Goal: Information Seeking & Learning: Learn about a topic

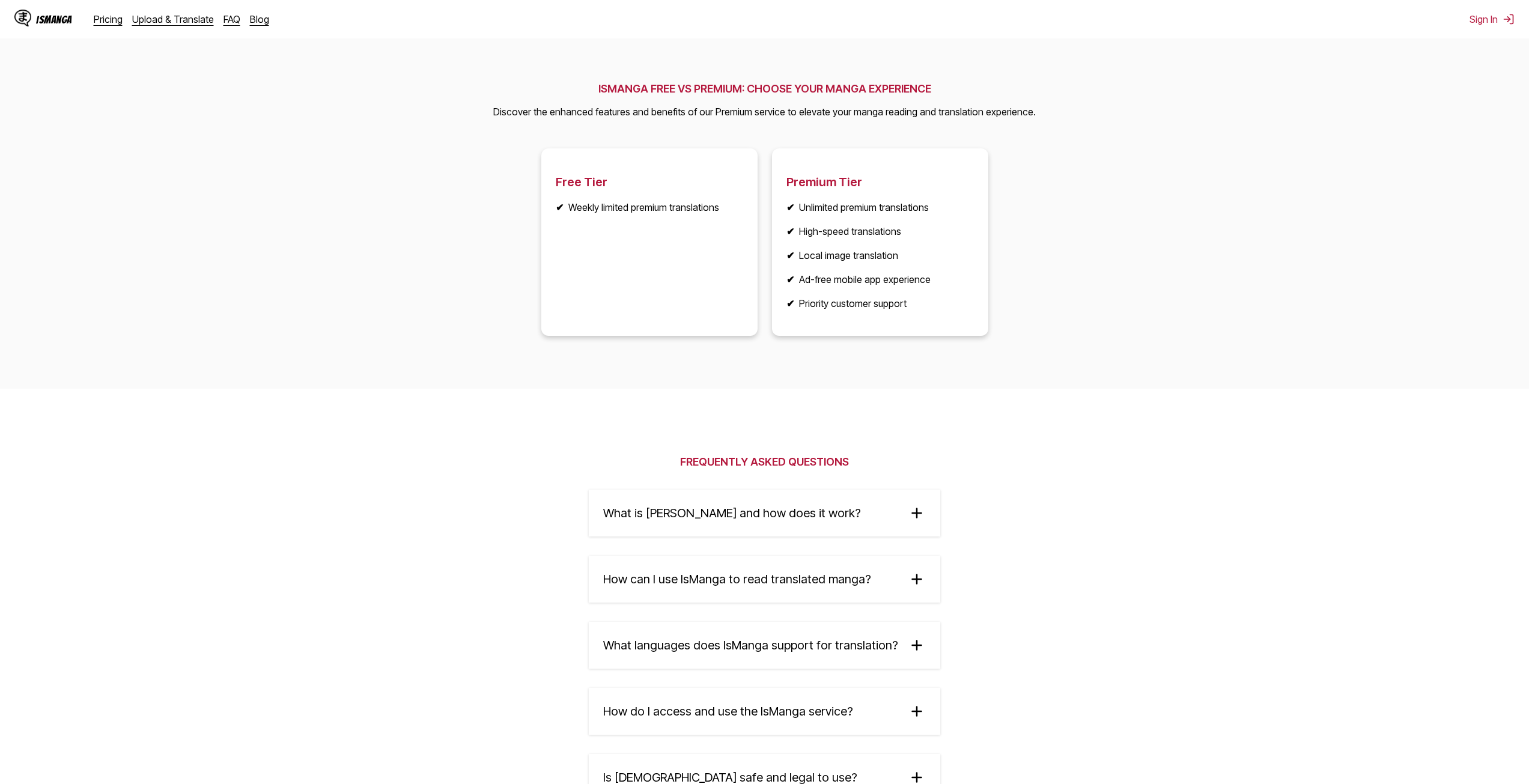
scroll to position [1754, 0]
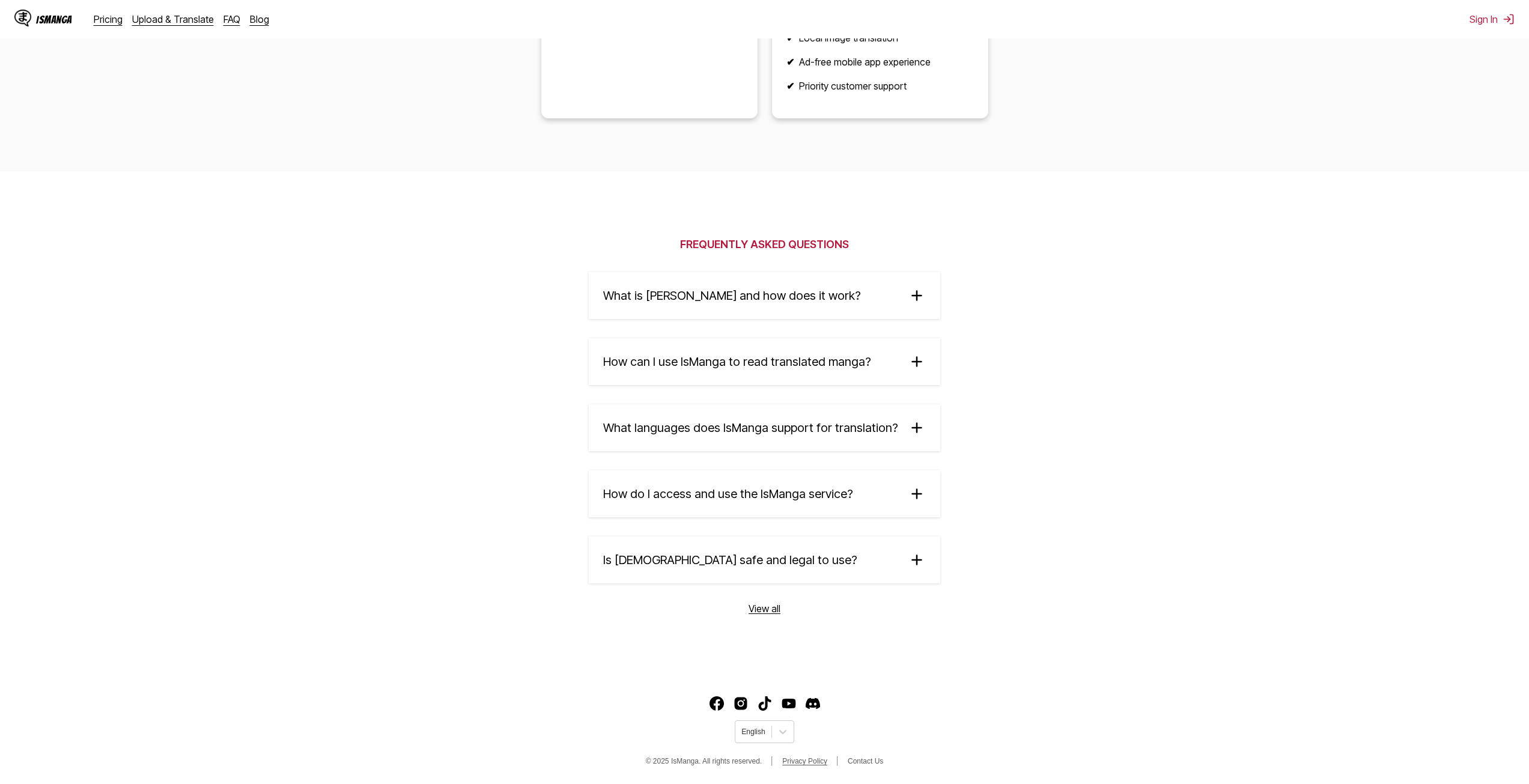
click at [794, 762] on link "Privacy Policy" at bounding box center [804, 761] width 45 height 9
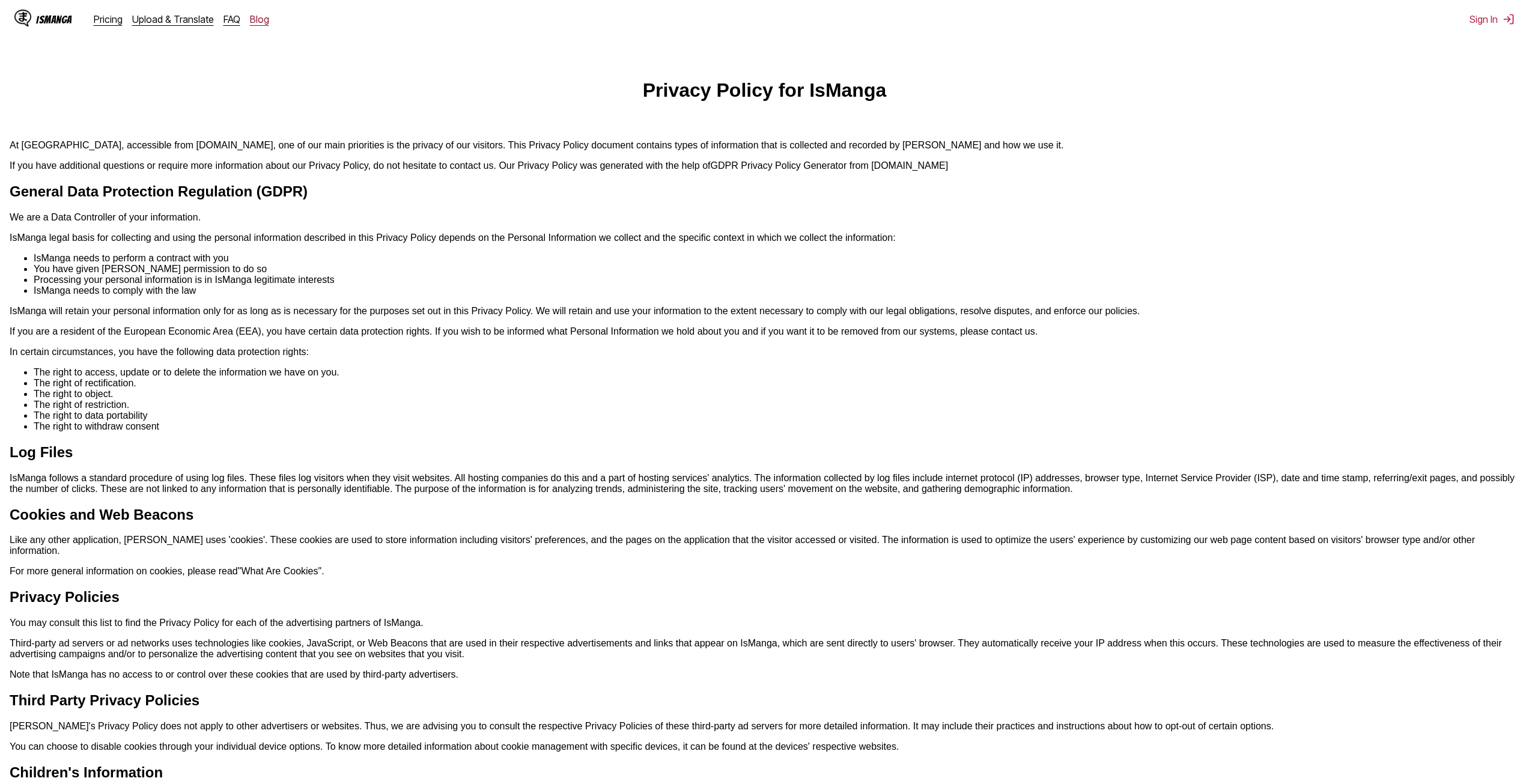
click at [251, 19] on link "Blog" at bounding box center [259, 19] width 19 height 12
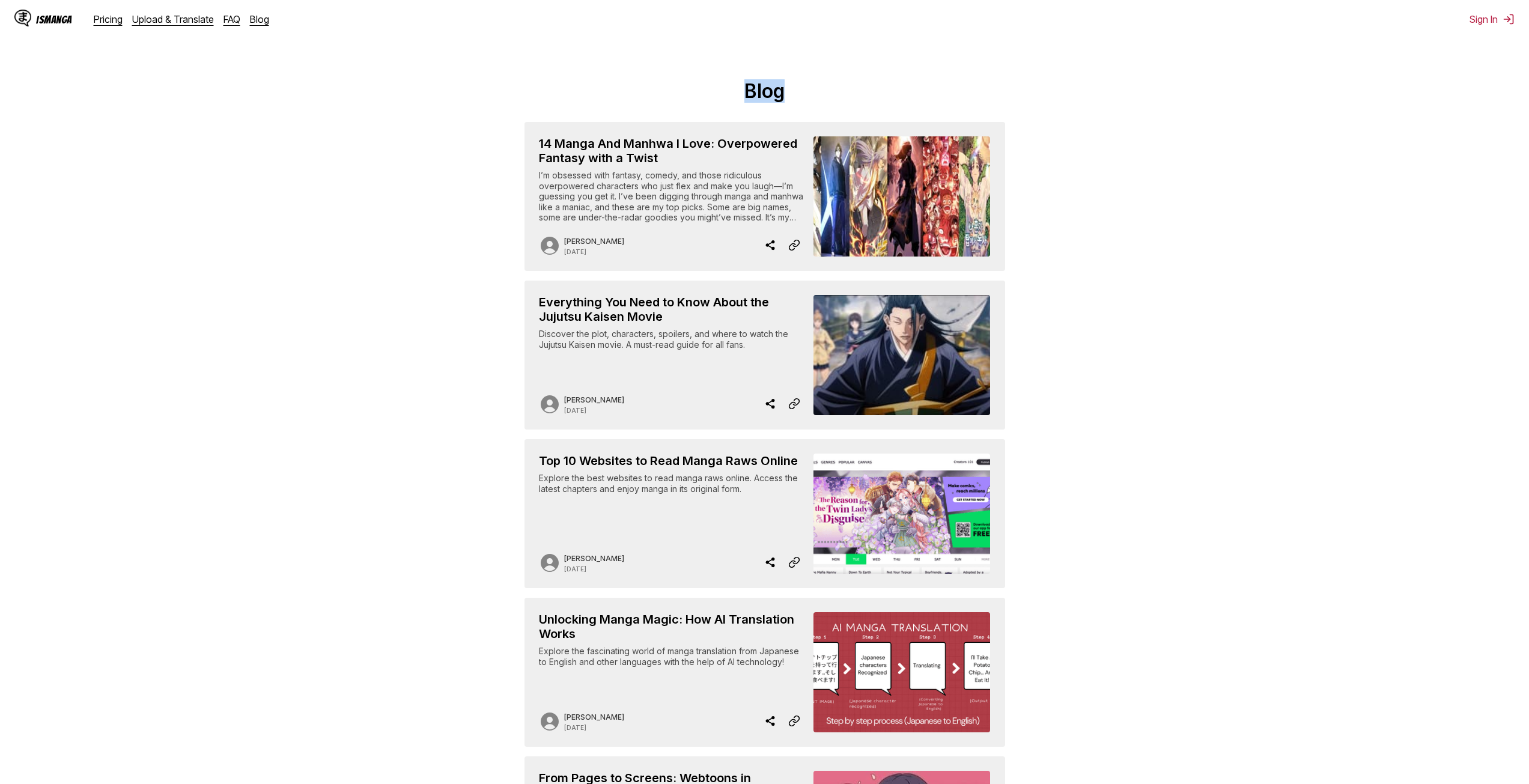
drag, startPoint x: 785, startPoint y: 84, endPoint x: 803, endPoint y: 84, distance: 18.0
click at [795, 84] on h1 "Blog" at bounding box center [764, 91] width 1510 height 24
click at [485, 170] on main "Blog 14 Manga And Manhwa I Love: Overpowered Fantasy with a Twist I’m obsessed …" at bounding box center [764, 730] width 1529 height 1302
click at [620, 135] on section "14 Manga And Manhwa I Love: Overpowered Fantasy with a Twist I’m obsessed with …" at bounding box center [764, 196] width 481 height 149
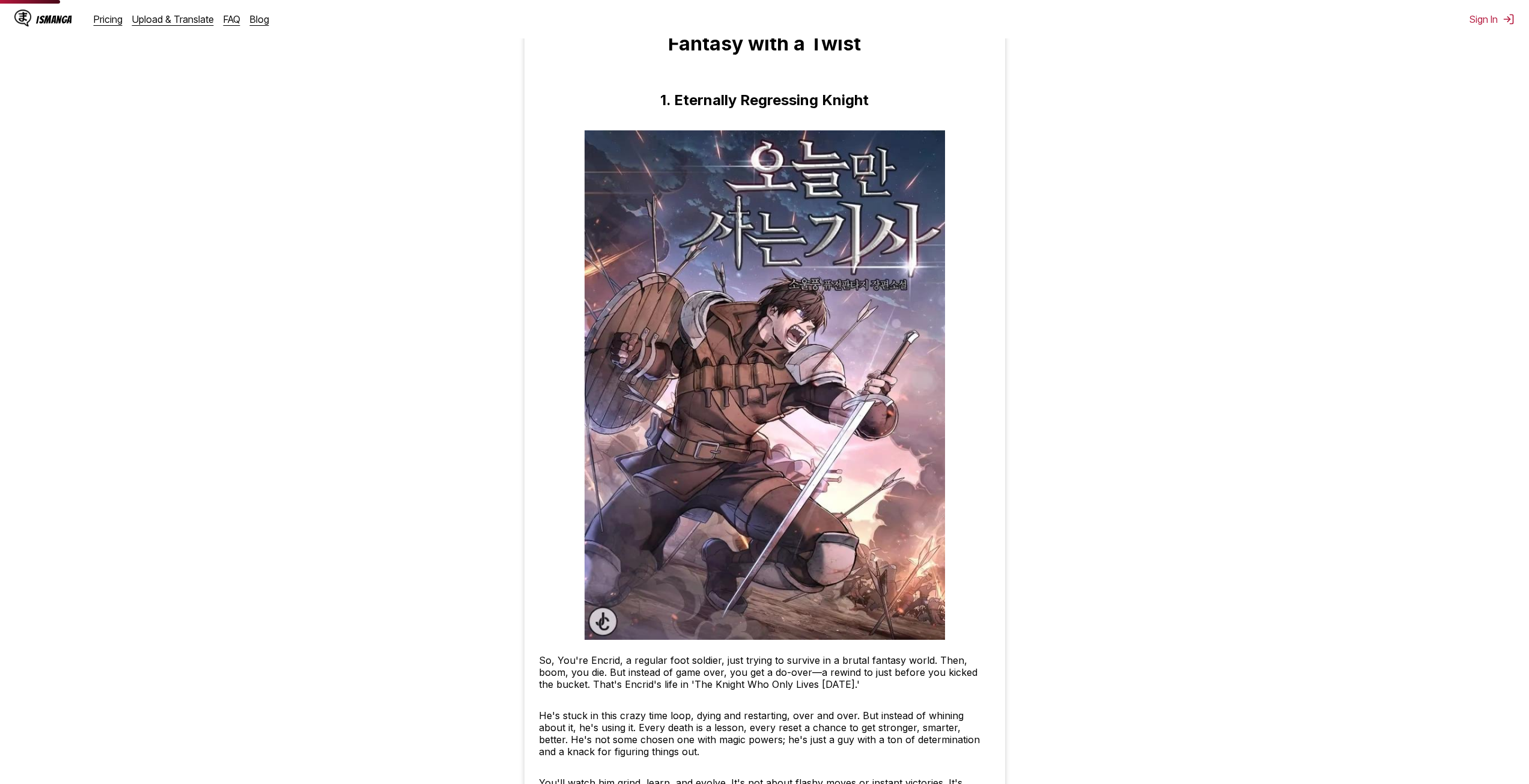
scroll to position [360, 0]
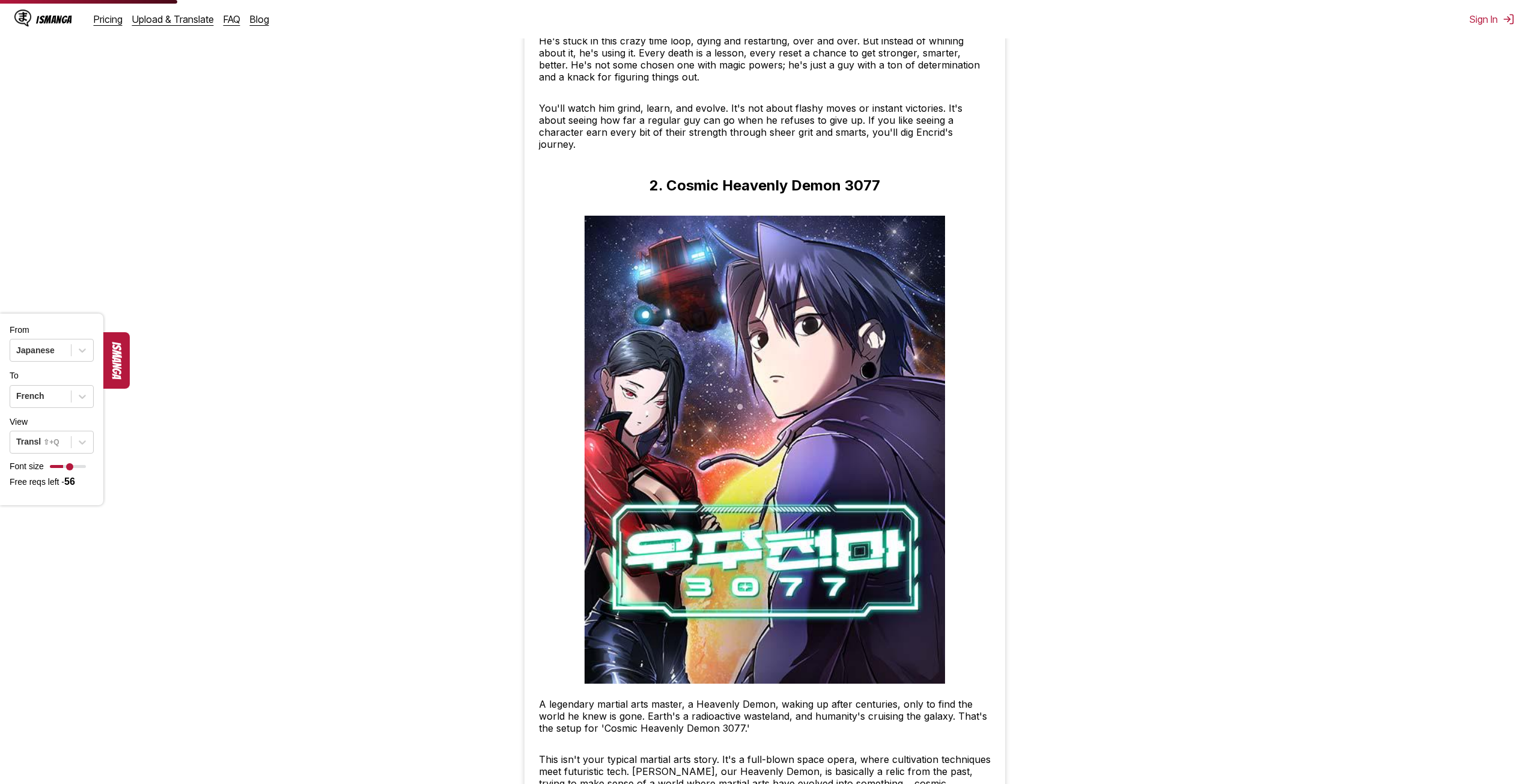
scroll to position [1021, 0]
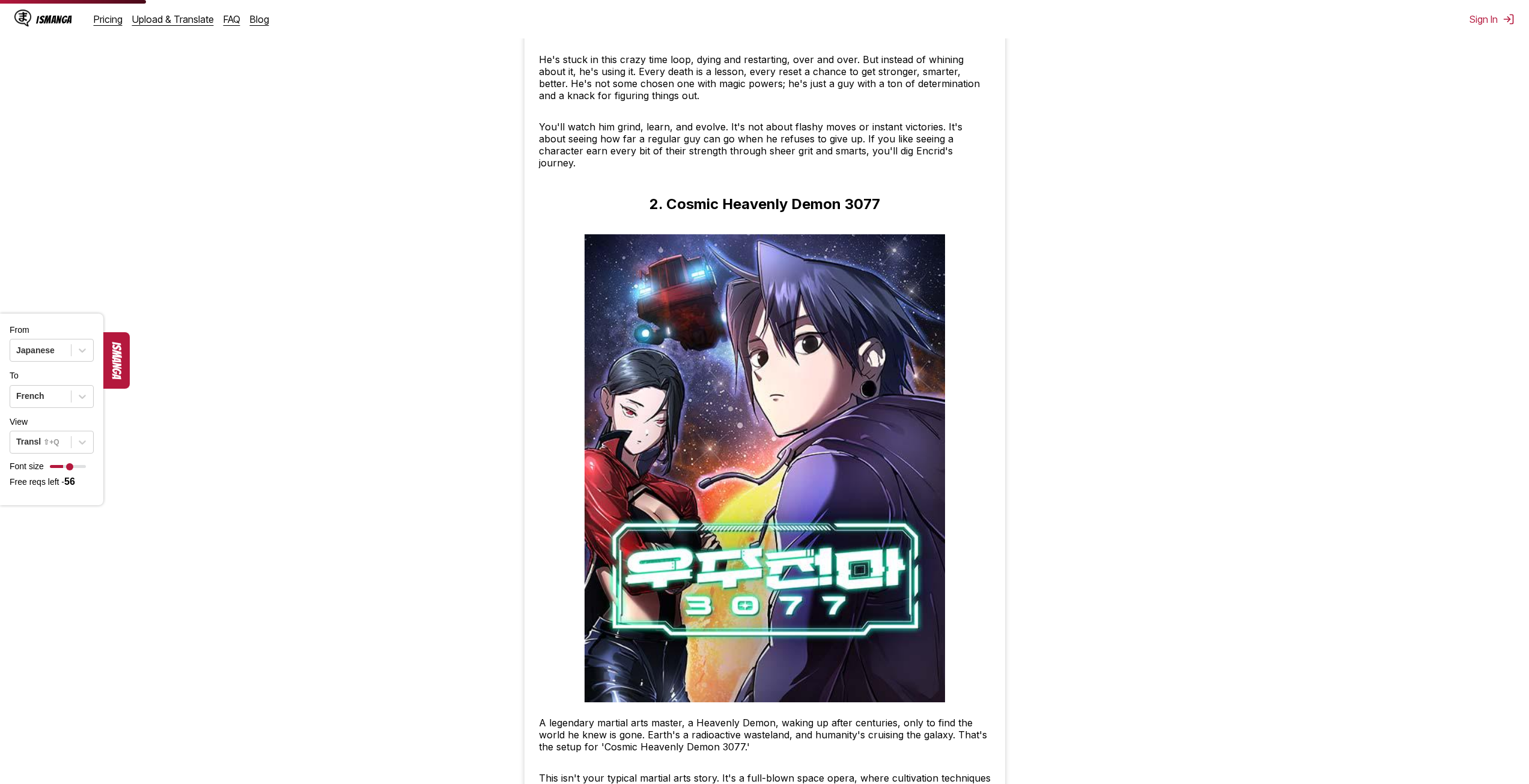
click at [798, 372] on img at bounding box center [764, 468] width 360 height 468
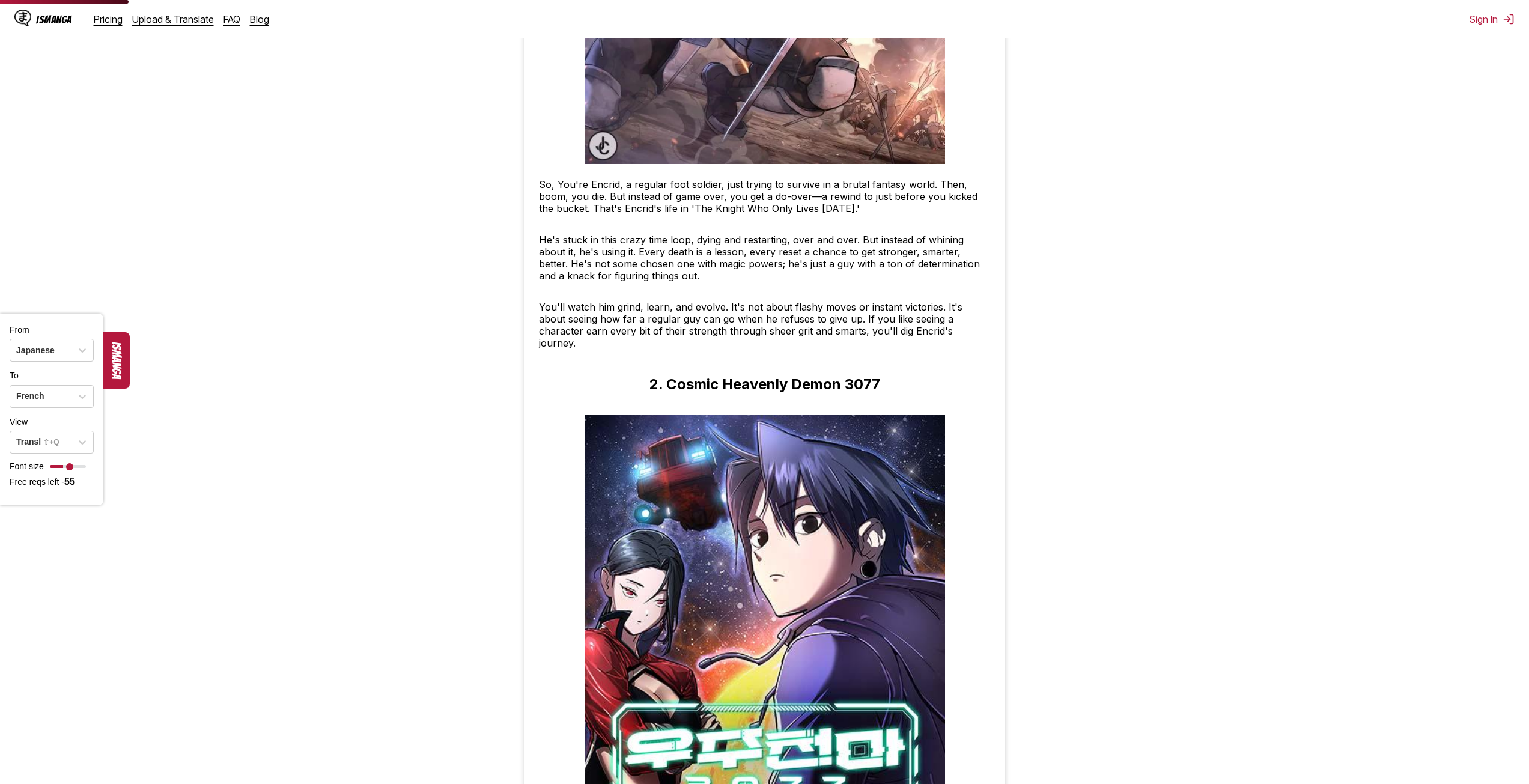
click at [885, 430] on img at bounding box center [764, 648] width 360 height 468
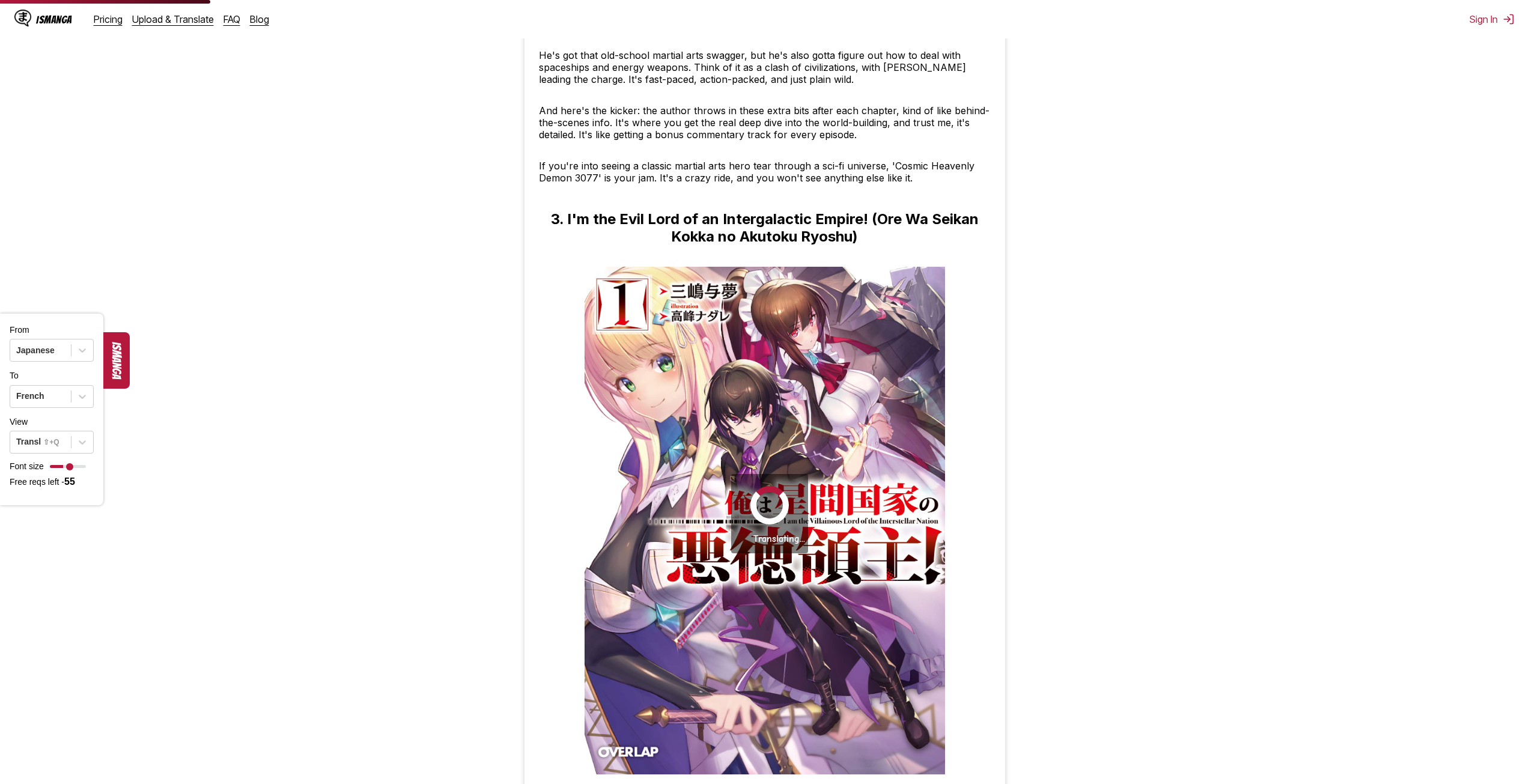
scroll to position [1801, 0]
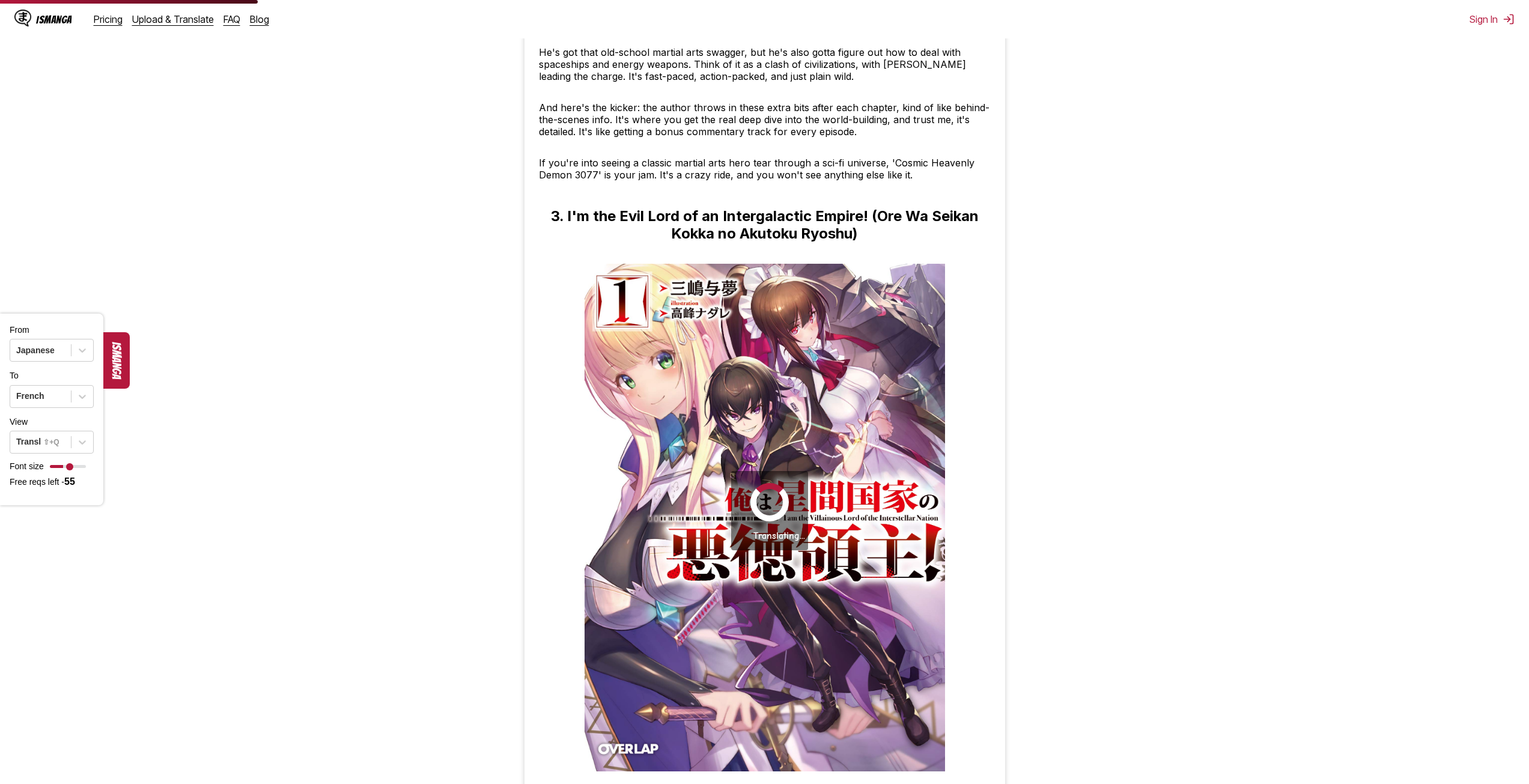
click at [772, 441] on img at bounding box center [764, 517] width 360 height 508
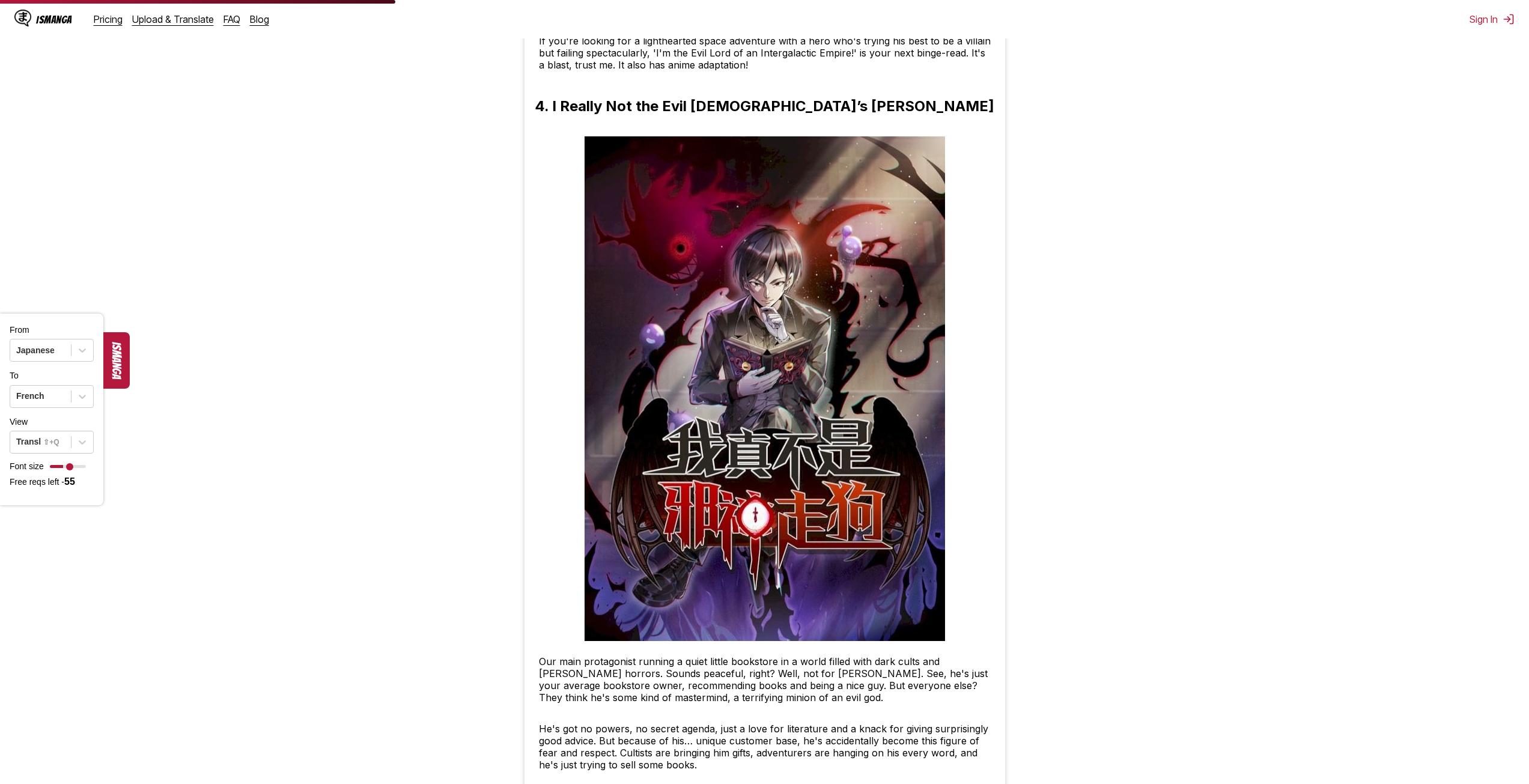
scroll to position [2762, 0]
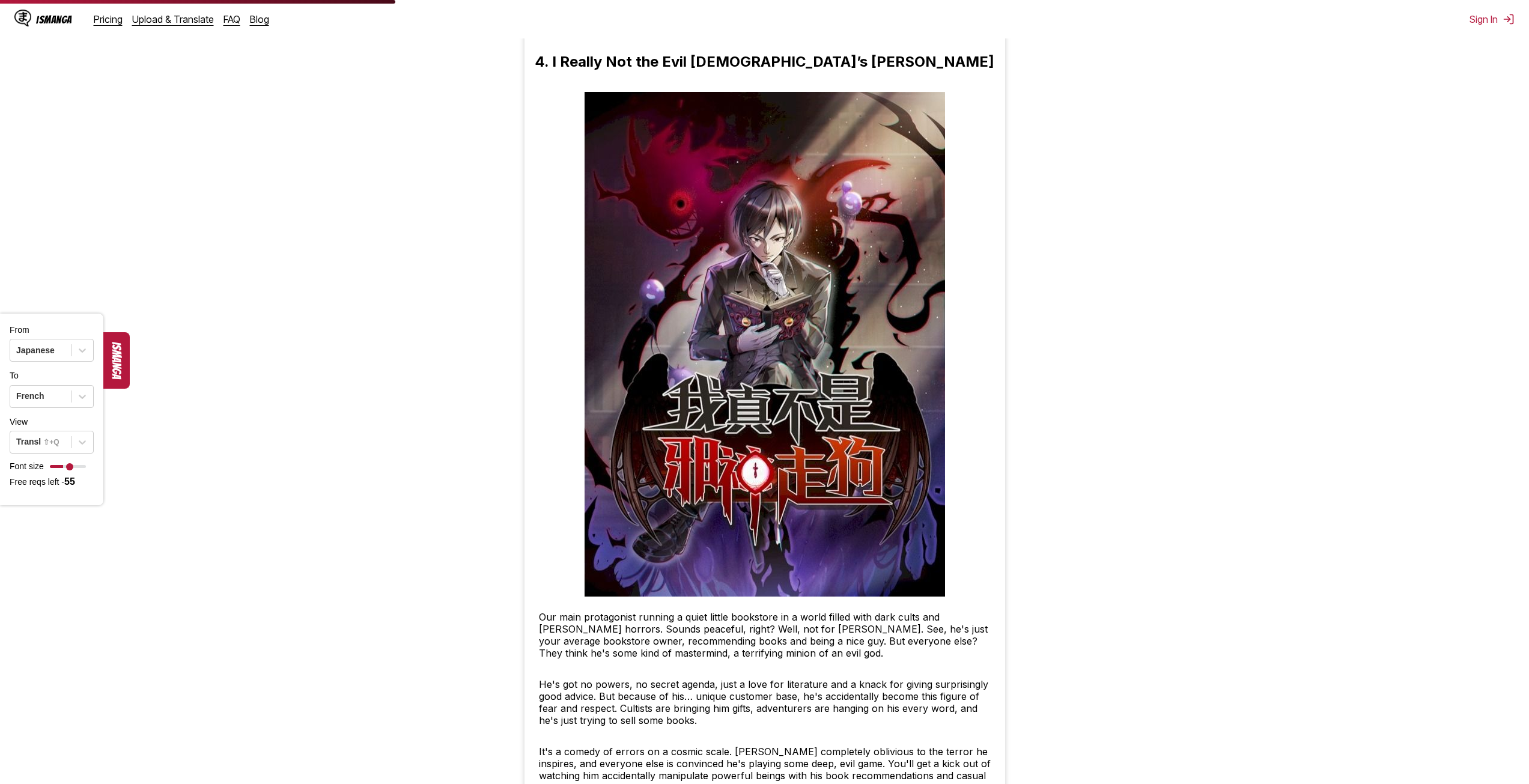
click at [756, 368] on img at bounding box center [764, 344] width 360 height 505
click at [790, 425] on img at bounding box center [764, 344] width 360 height 505
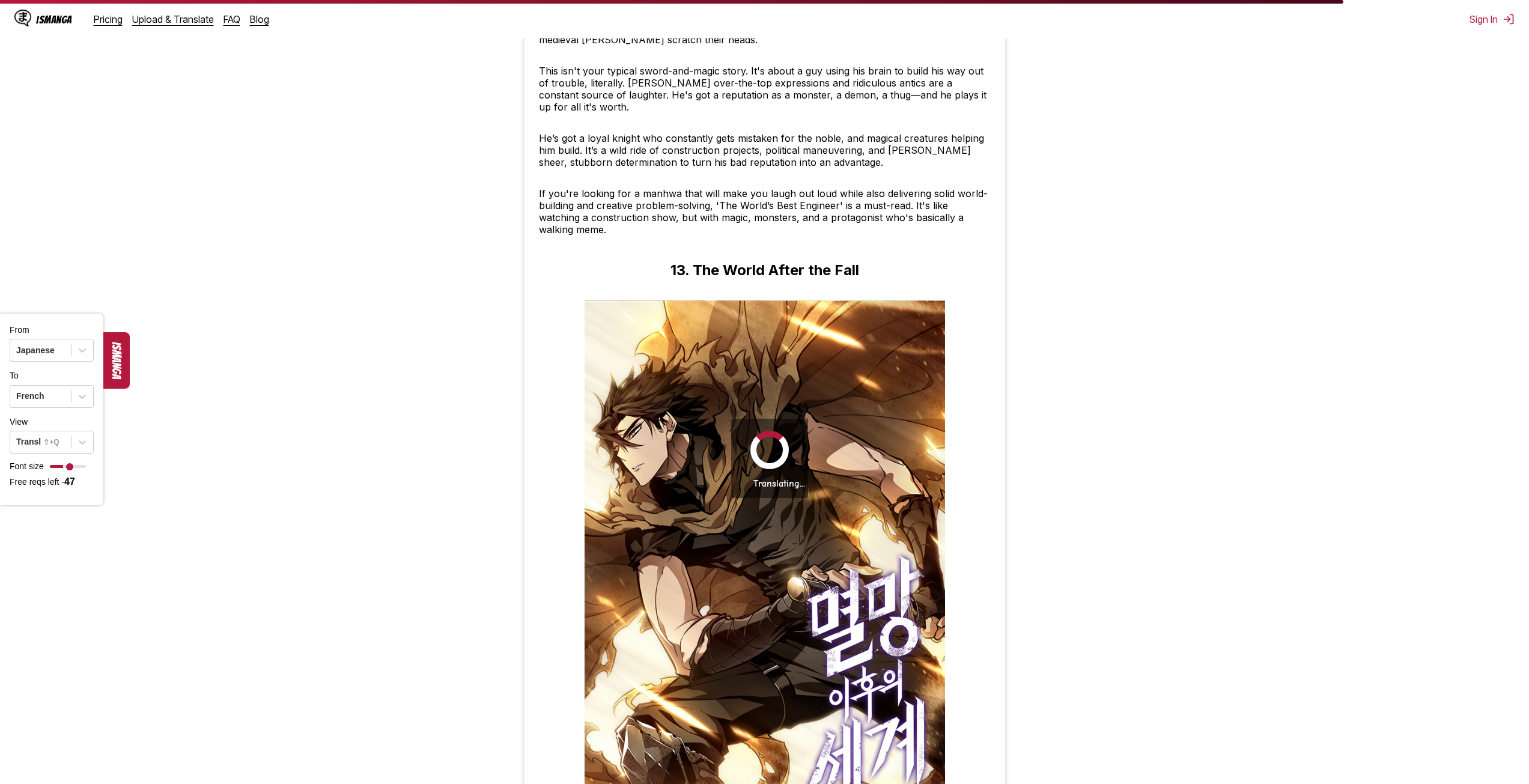
scroll to position [9505, 0]
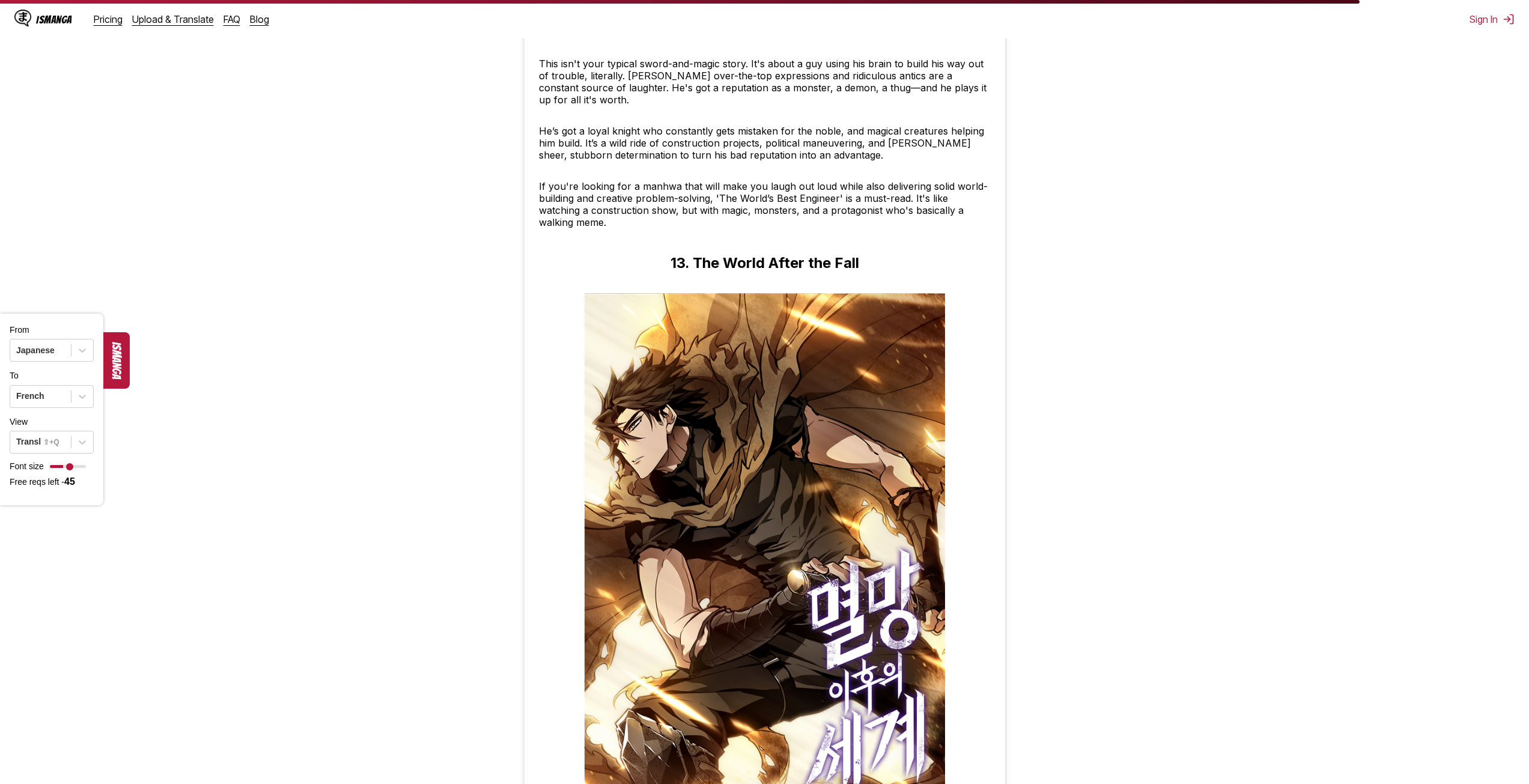
drag, startPoint x: 840, startPoint y: 519, endPoint x: 840, endPoint y: 508, distance: 11.0
click at [840, 520] on img at bounding box center [764, 554] width 360 height 523
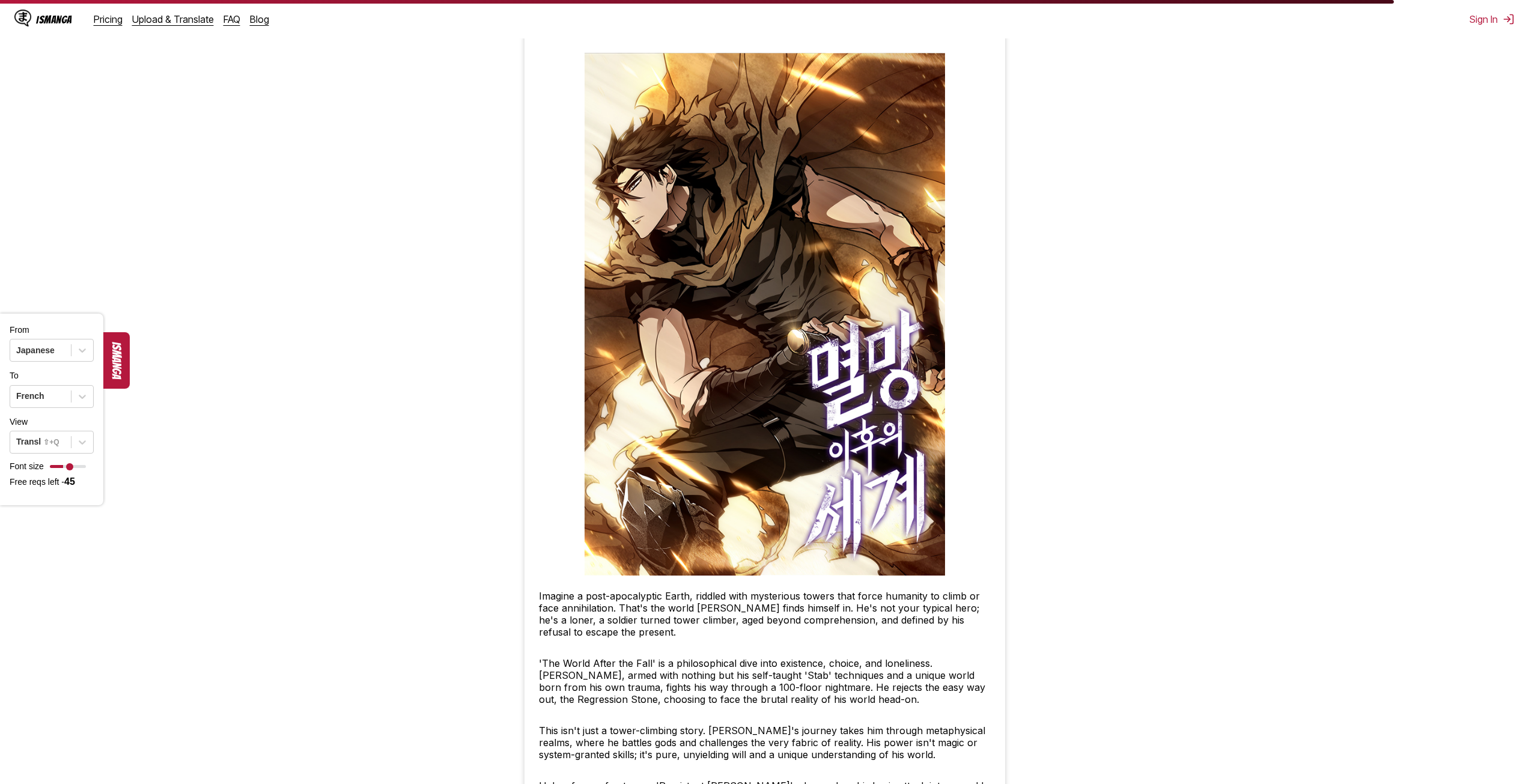
click at [869, 382] on img at bounding box center [764, 314] width 360 height 523
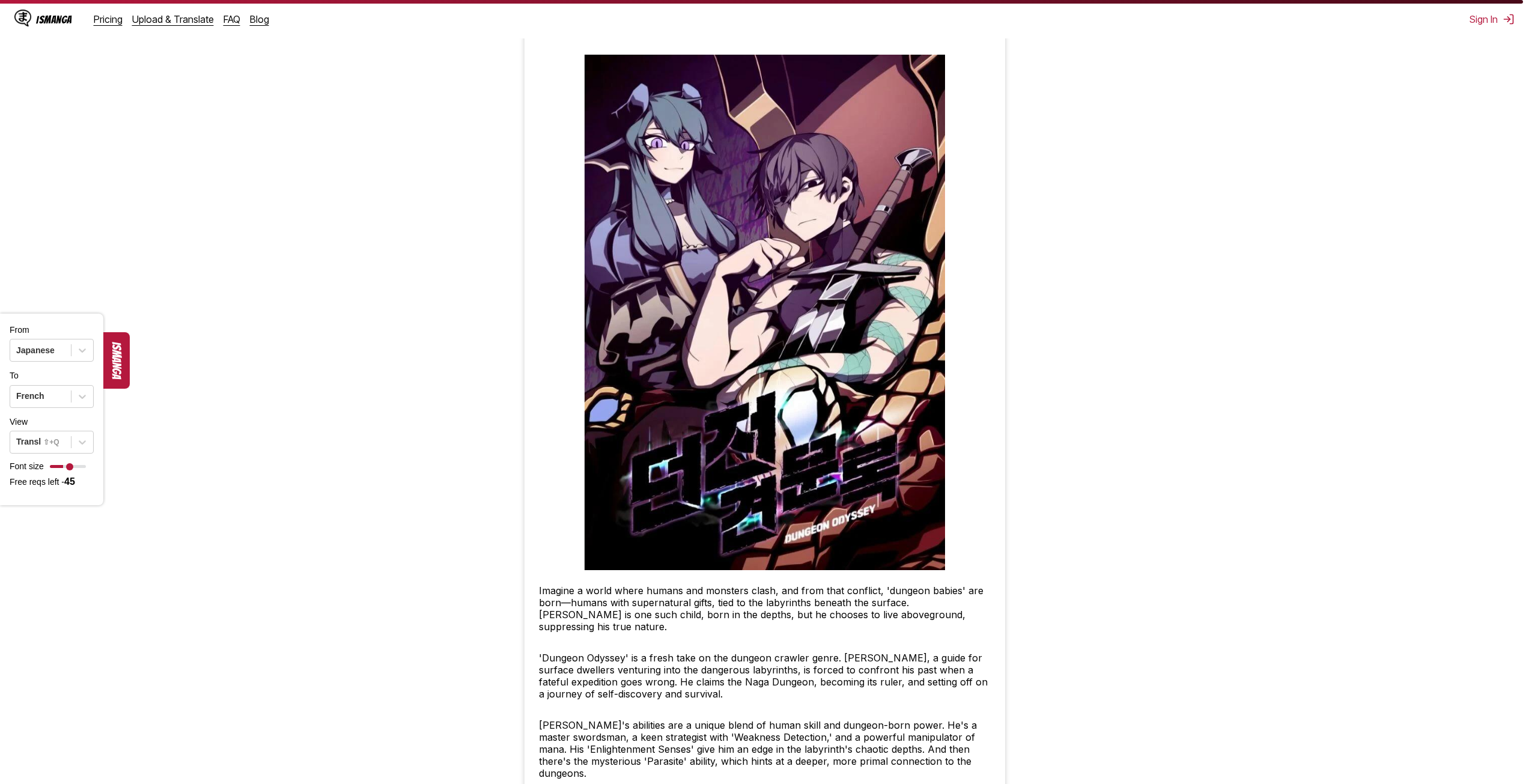
click at [775, 349] on img at bounding box center [764, 312] width 360 height 516
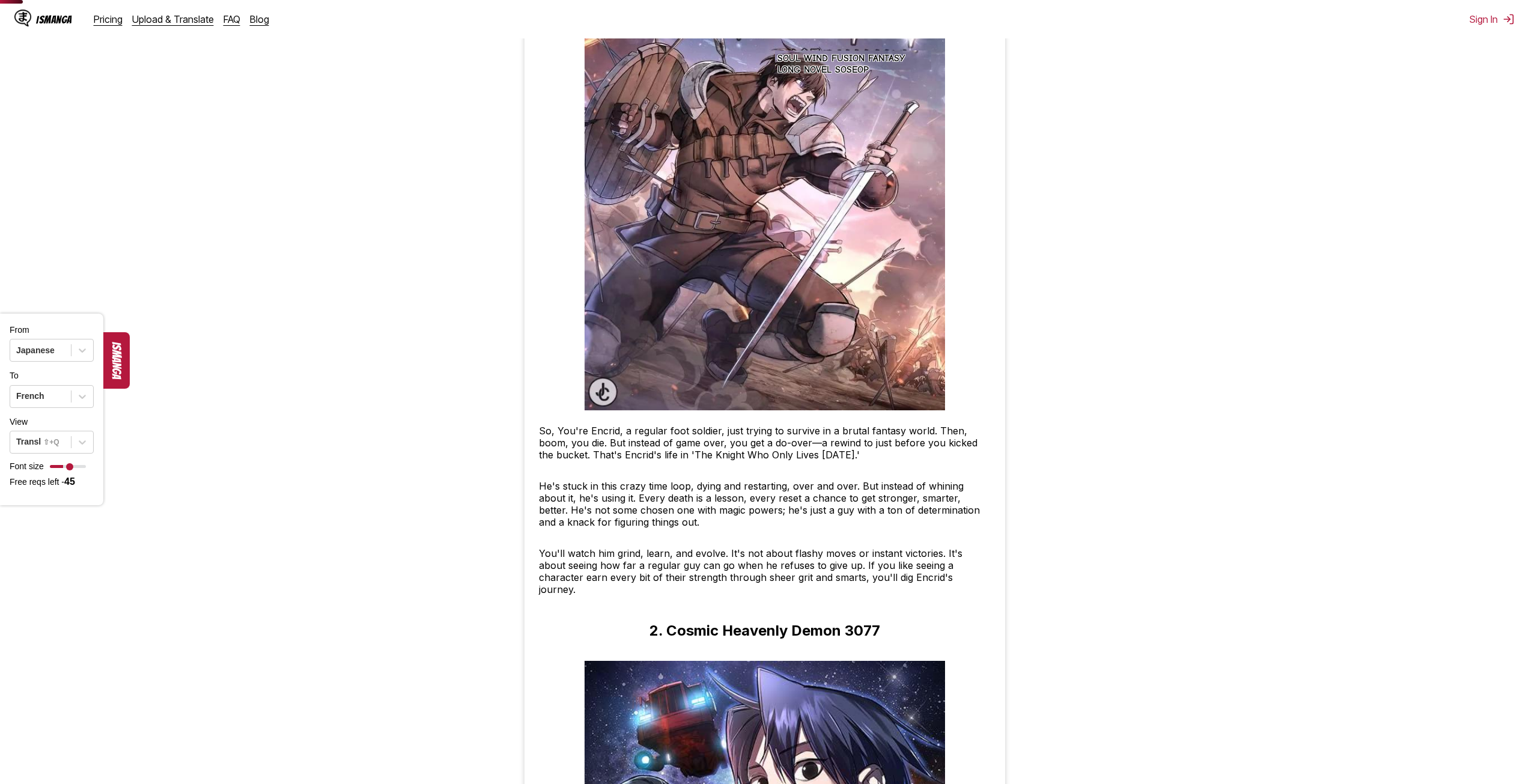
scroll to position [0, 0]
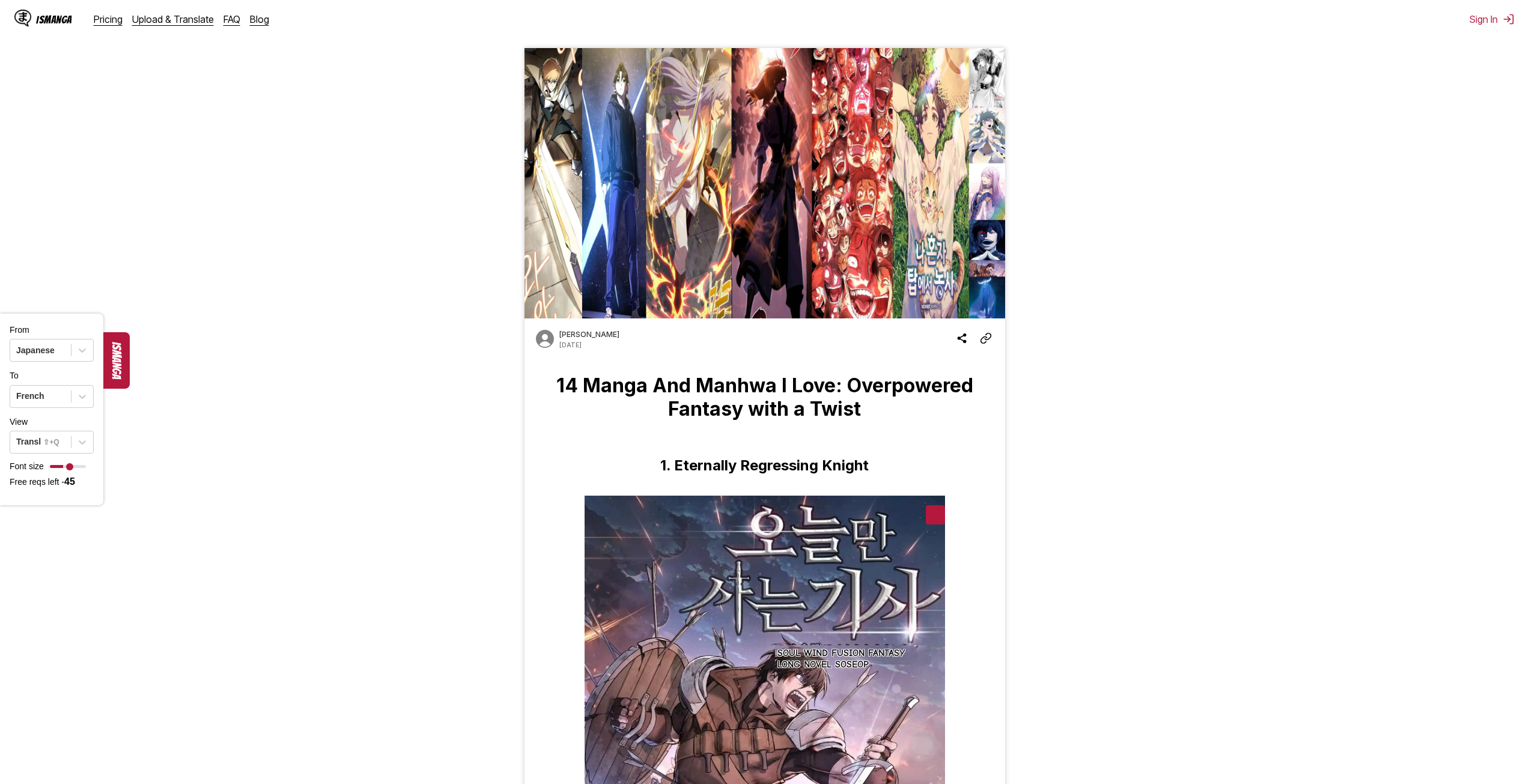
click at [123, 351] on button "ismanga" at bounding box center [116, 360] width 26 height 57
click at [105, 356] on button "ismanga" at bounding box center [117, 358] width 23 height 57
click at [122, 359] on button "ismanga" at bounding box center [116, 360] width 26 height 57
click at [105, 363] on button "ismanga" at bounding box center [117, 358] width 23 height 57
click at [34, 447] on div at bounding box center [41, 442] width 49 height 14
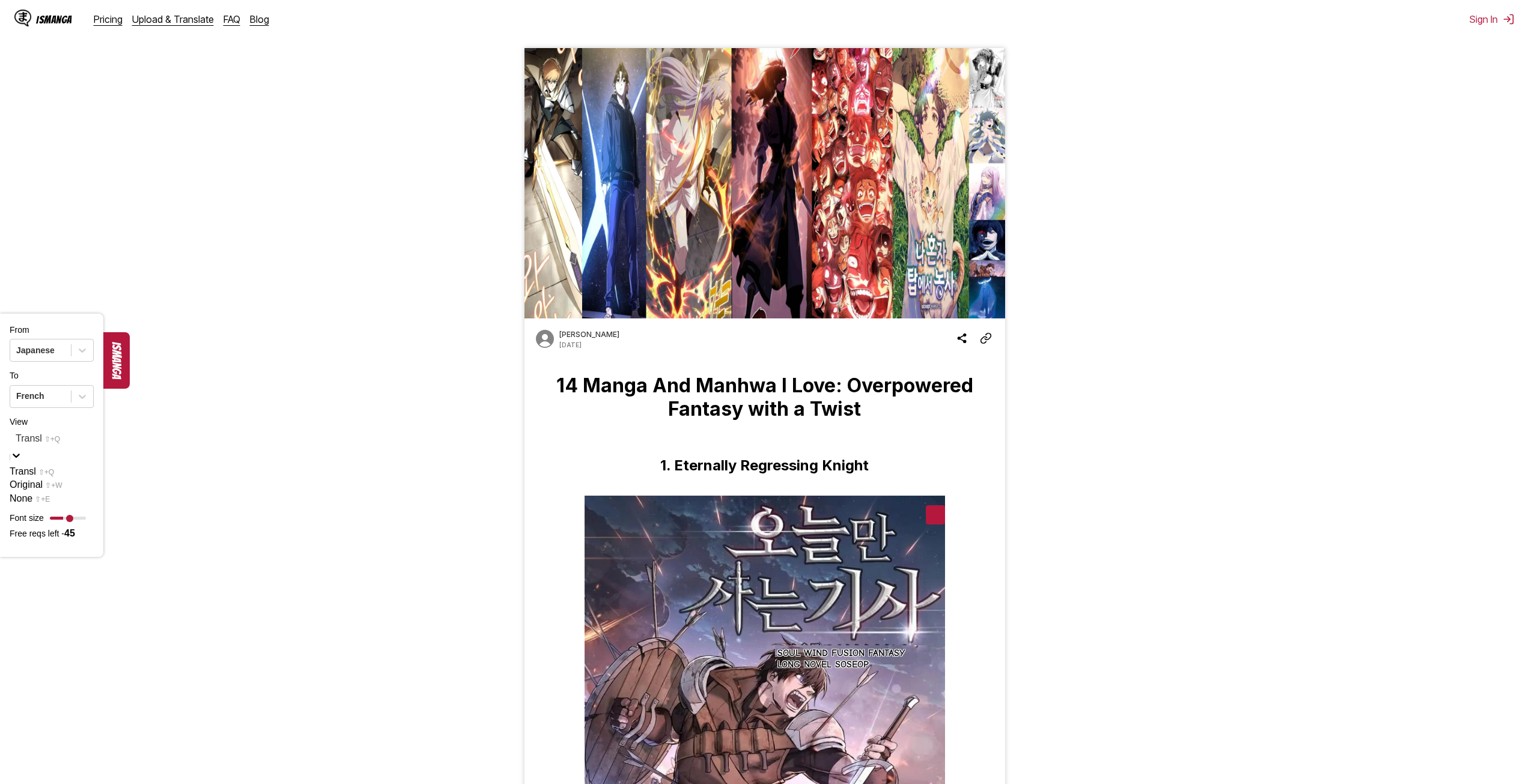
click at [54, 490] on span "⇧+W" at bounding box center [53, 485] width 16 height 9
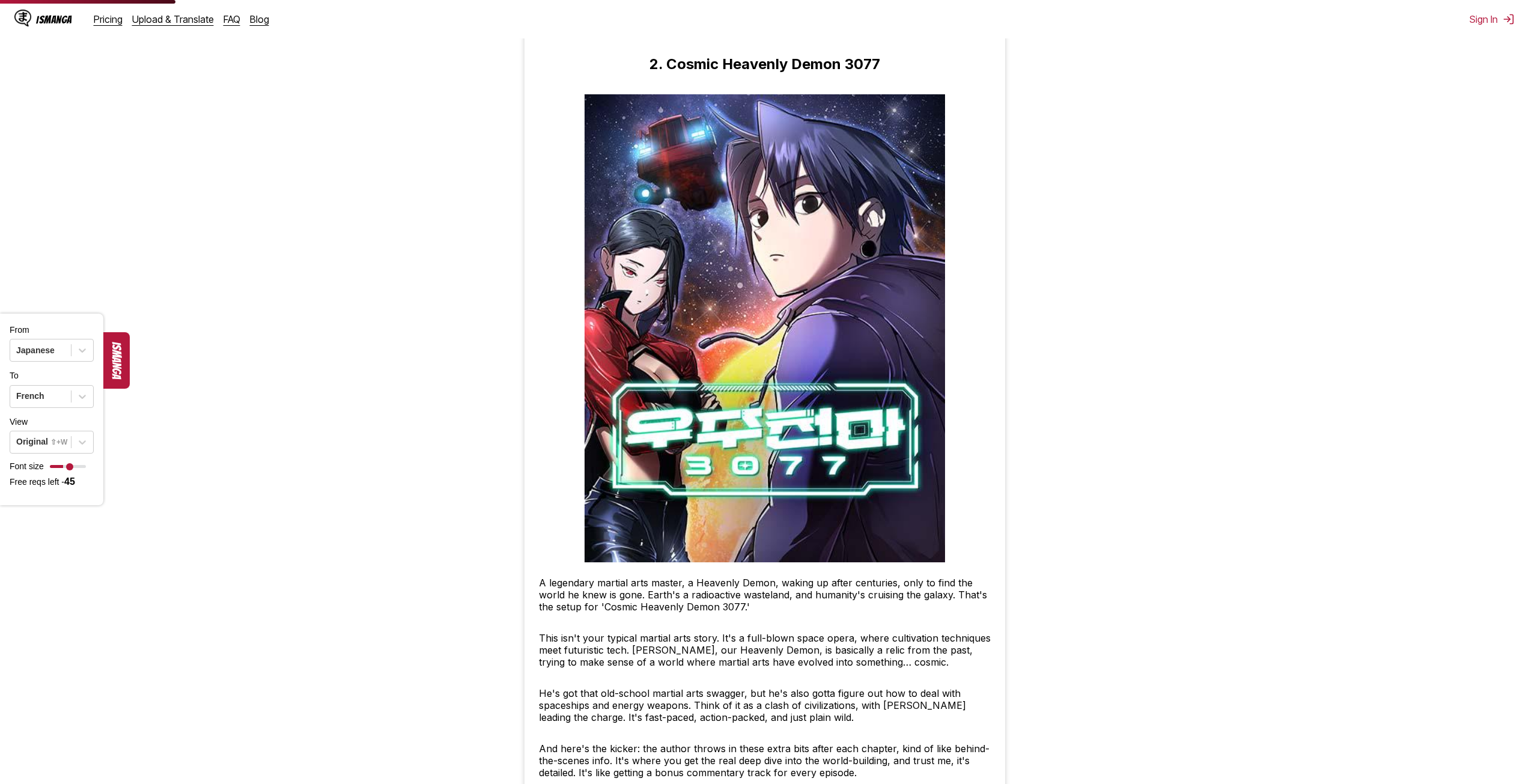
scroll to position [1271, 0]
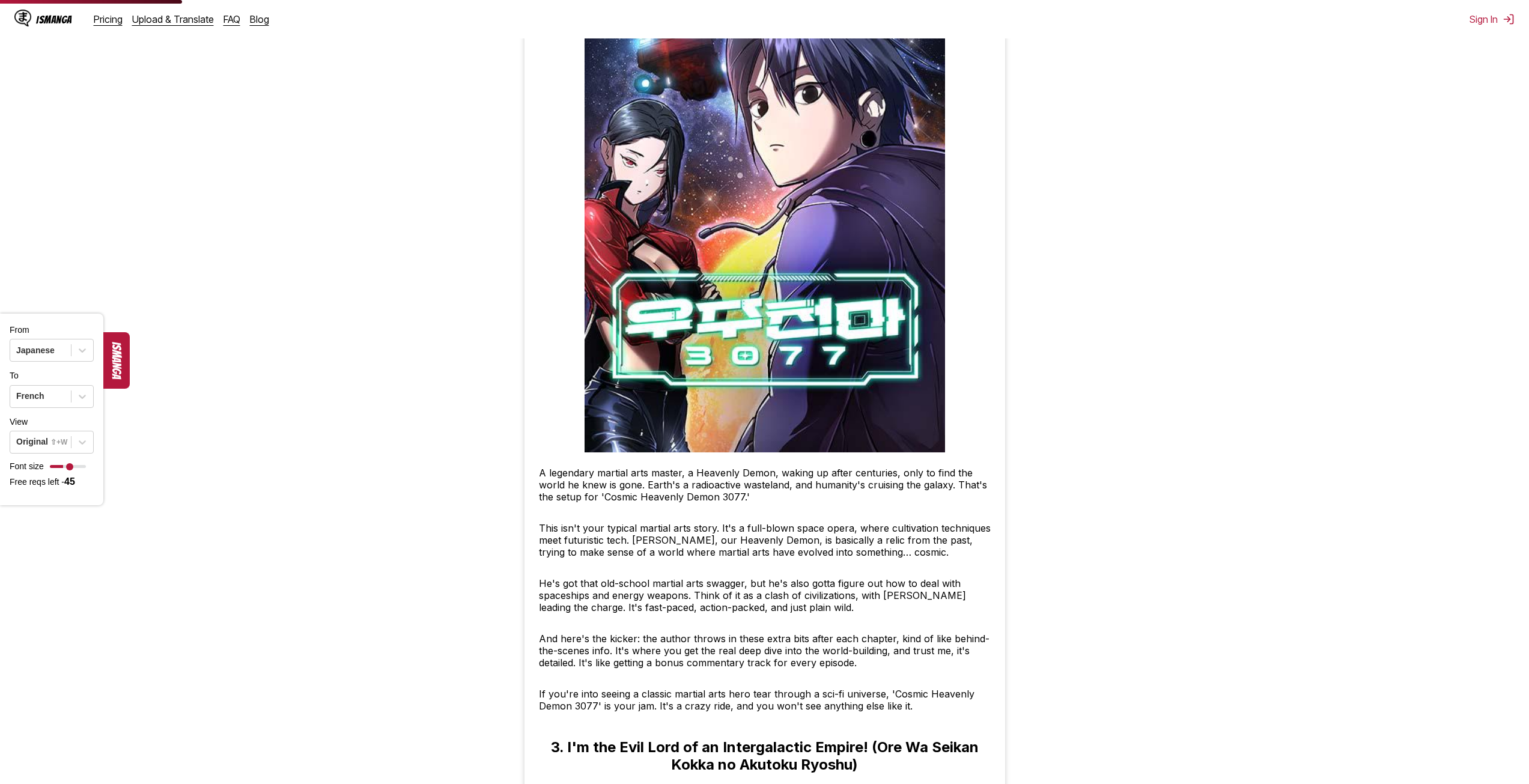
click at [69, 483] on span "45" at bounding box center [69, 481] width 11 height 10
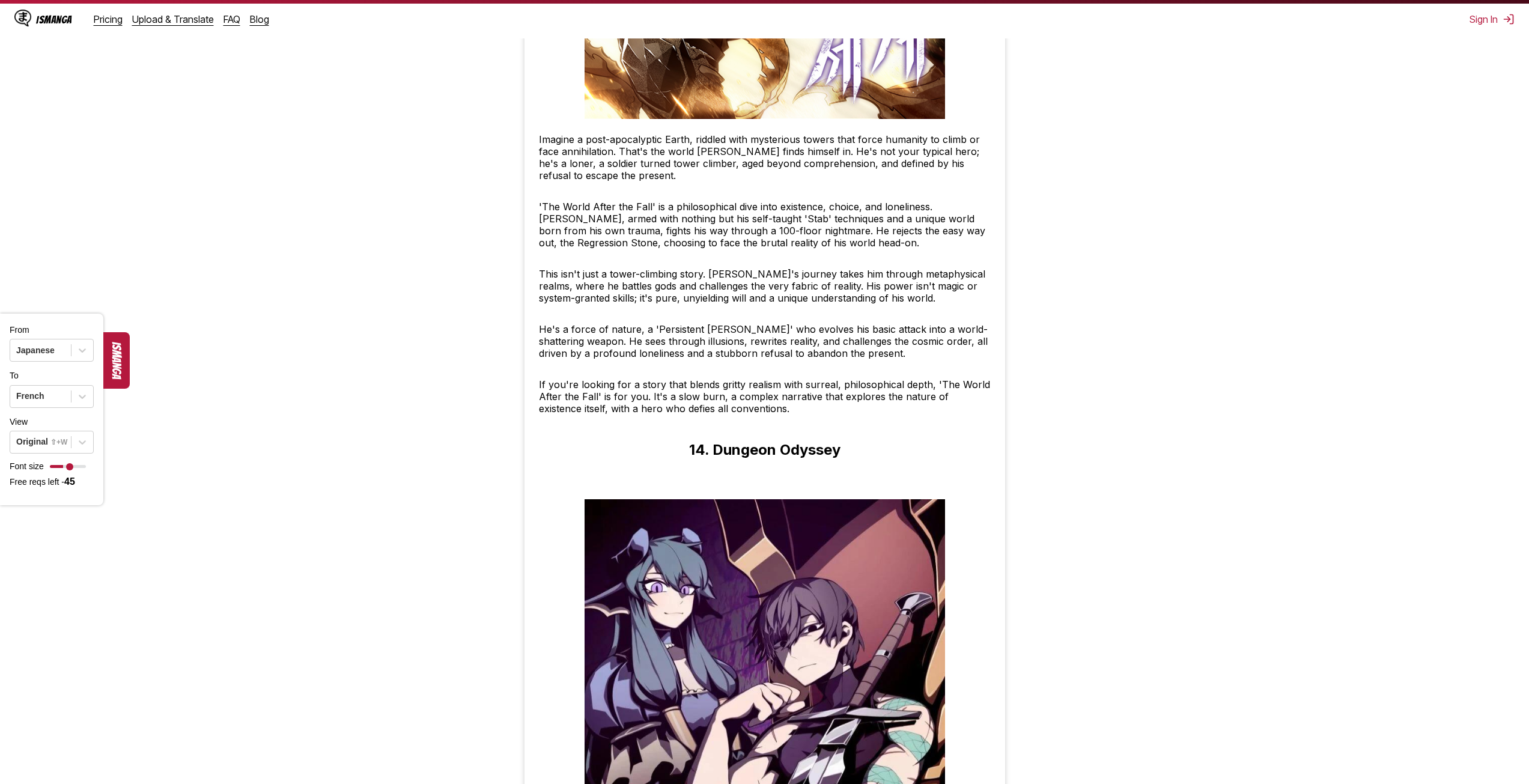
scroll to position [10735, 0]
